Goal: Book appointment/travel/reservation

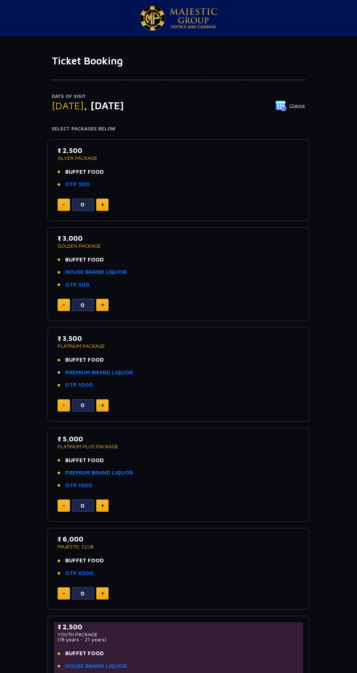
click at [282, 106] on img at bounding box center [280, 105] width 11 height 11
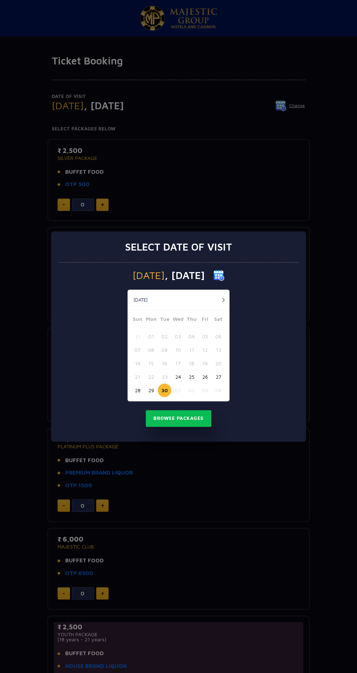
click at [151, 391] on button "29" at bounding box center [150, 390] width 13 height 13
click at [193, 419] on button "Browse Packages" at bounding box center [179, 418] width 66 height 17
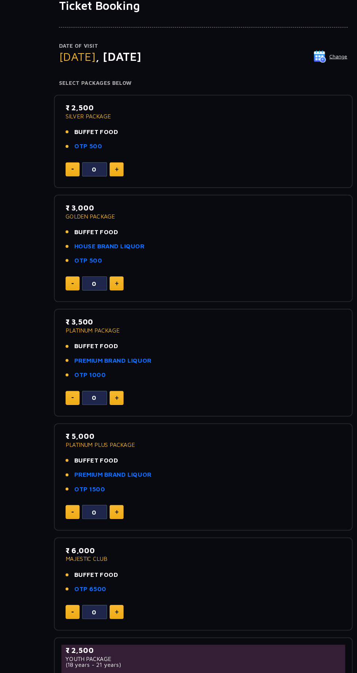
scroll to position [49, 0]
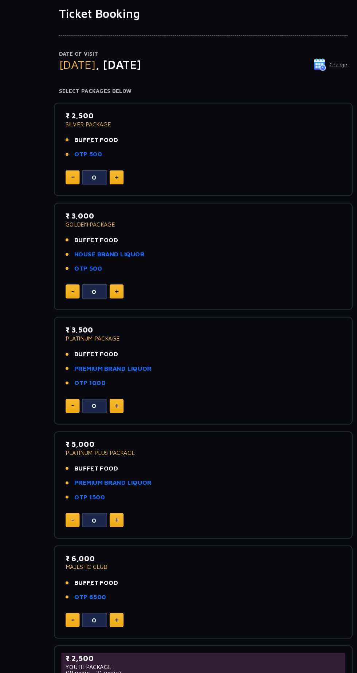
click at [102, 155] on img at bounding box center [102, 156] width 3 height 4
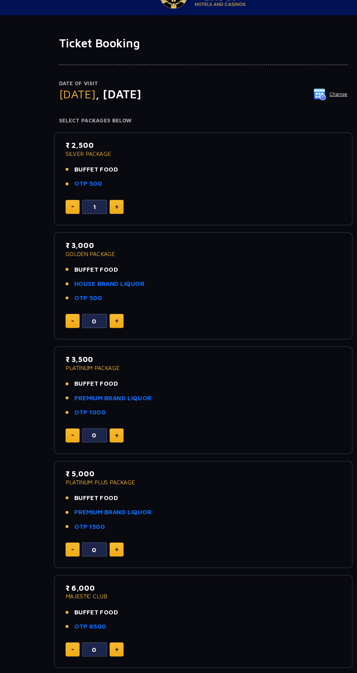
scroll to position [0, 0]
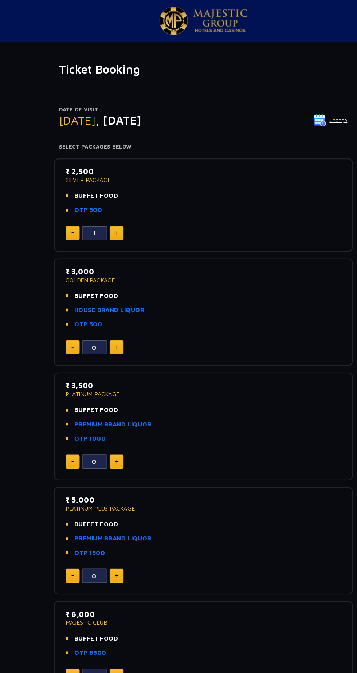
click at [102, 204] on img at bounding box center [102, 205] width 3 height 4
type input "2"
click at [293, 106] on button "Change" at bounding box center [290, 106] width 30 height 12
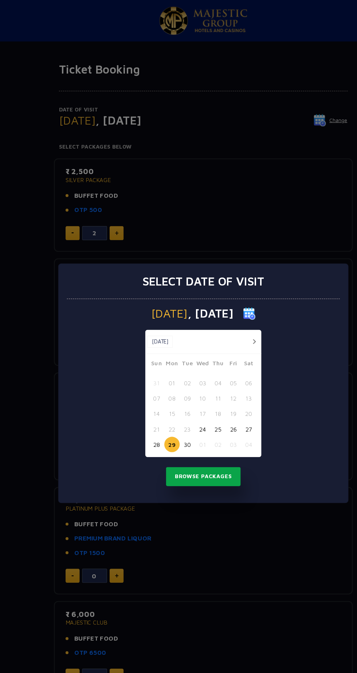
click at [197, 427] on button "Browse Packages" at bounding box center [179, 418] width 66 height 17
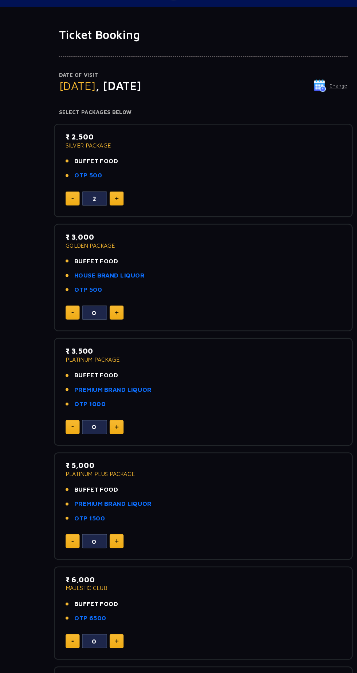
click at [102, 204] on img at bounding box center [102, 205] width 3 height 4
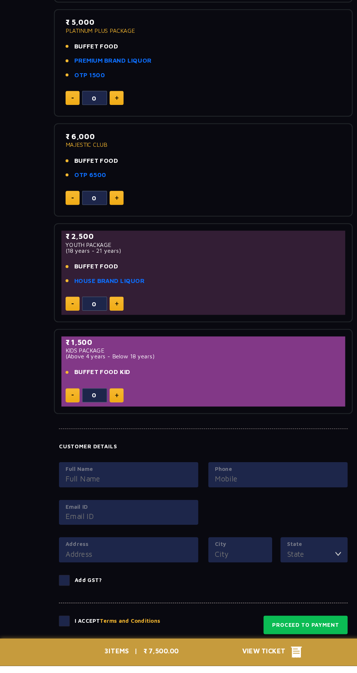
scroll to position [373, 0]
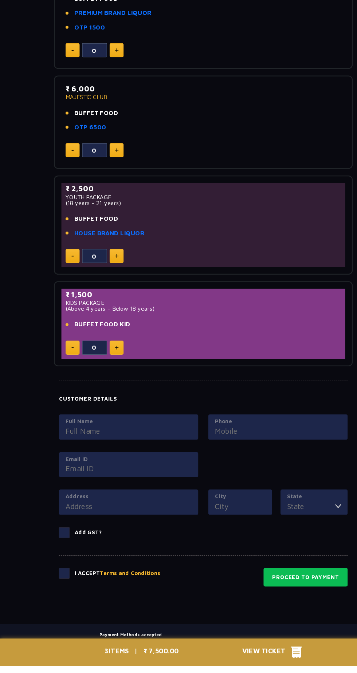
click at [247, 667] on span "View Ticket" at bounding box center [234, 661] width 43 height 11
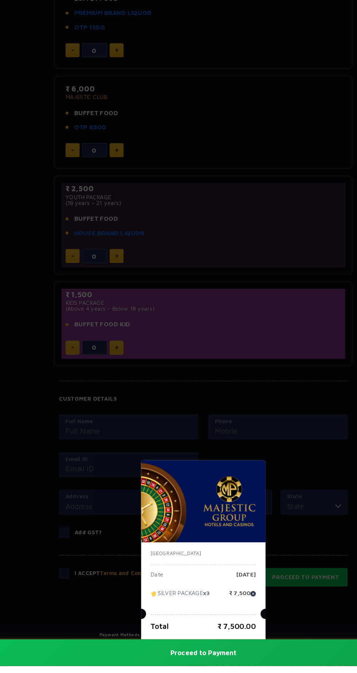
click at [165, 181] on div "India Date Monday, 29 Sep 2025 SILVER PACKAGE x3 ₹ 7,500 Total ₹ 7,500.00 Proce…" at bounding box center [178, 336] width 357 height 673
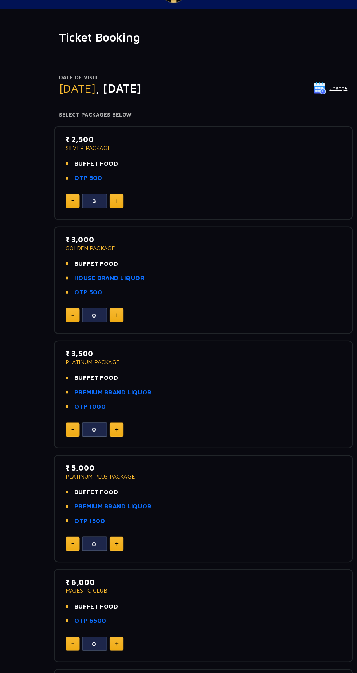
scroll to position [0, 0]
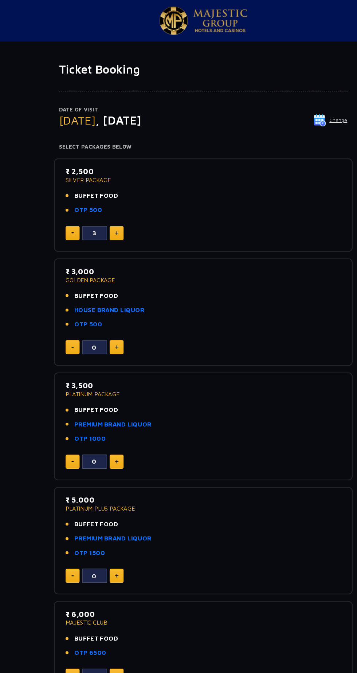
click at [63, 204] on img at bounding box center [64, 204] width 2 height 1
type input "1"
click at [77, 203] on input "1" at bounding box center [83, 205] width 22 height 12
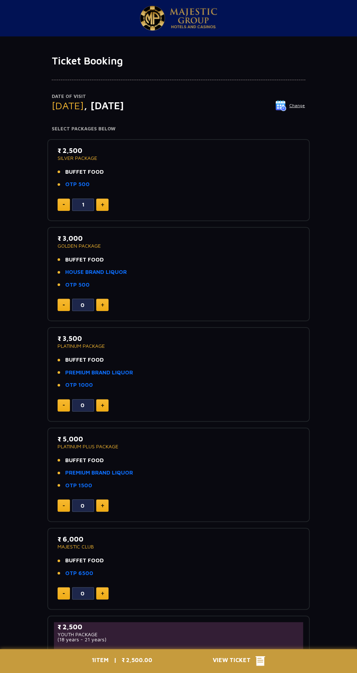
click at [301, 104] on button "Change" at bounding box center [290, 106] width 30 height 12
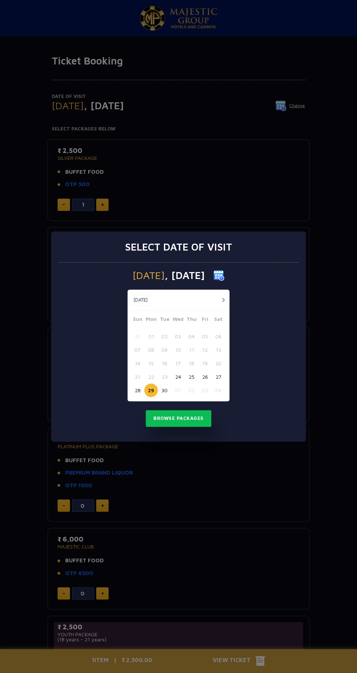
click at [137, 391] on button "28" at bounding box center [137, 390] width 13 height 13
click at [192, 418] on button "Browse Packages" at bounding box center [179, 418] width 66 height 17
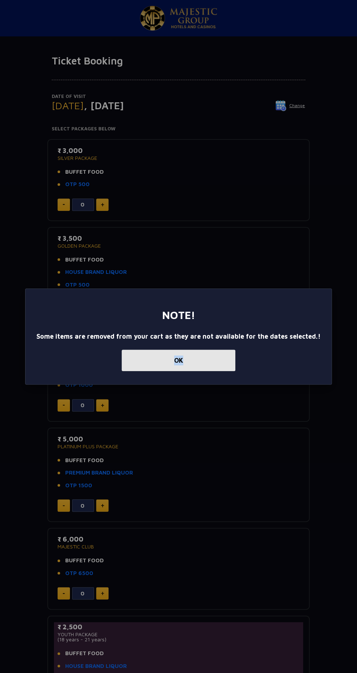
click at [208, 362] on button "OK" at bounding box center [179, 360] width 114 height 21
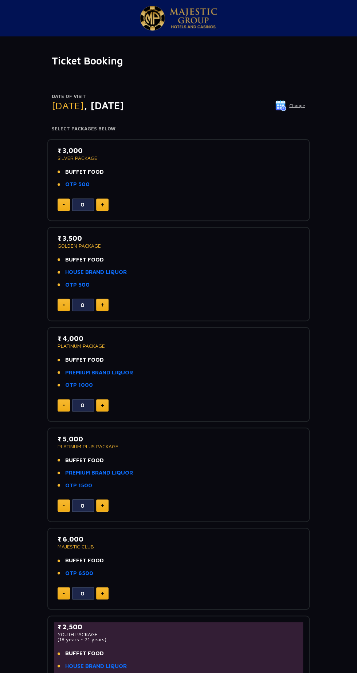
click at [295, 105] on button "Change" at bounding box center [290, 106] width 30 height 12
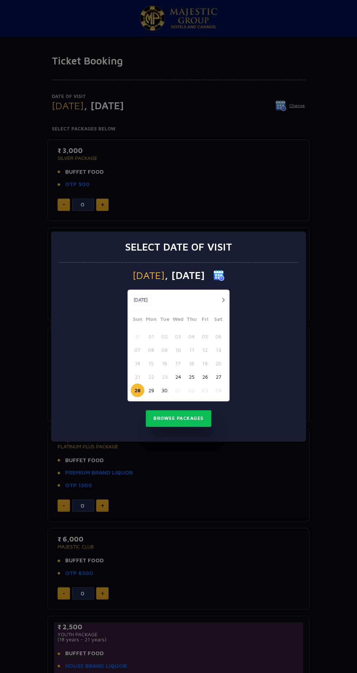
click at [164, 391] on button "30" at bounding box center [164, 390] width 13 height 13
click at [190, 418] on button "Browse Packages" at bounding box center [179, 418] width 66 height 17
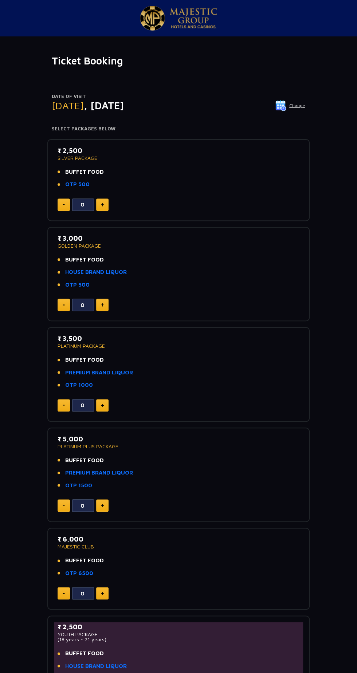
click at [291, 107] on button "Change" at bounding box center [290, 106] width 30 height 12
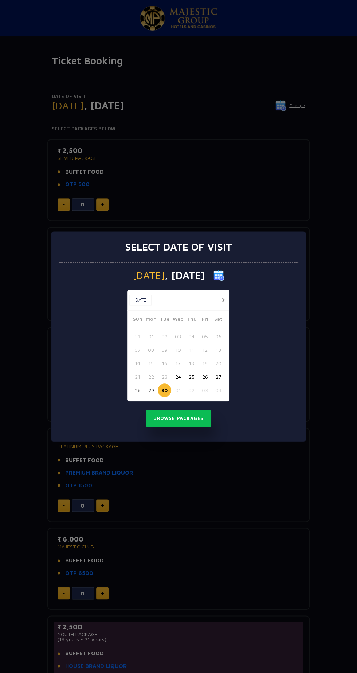
click at [151, 391] on button "29" at bounding box center [150, 390] width 13 height 13
click at [198, 418] on button "Browse Packages" at bounding box center [179, 418] width 66 height 17
